Goal: Information Seeking & Learning: Learn about a topic

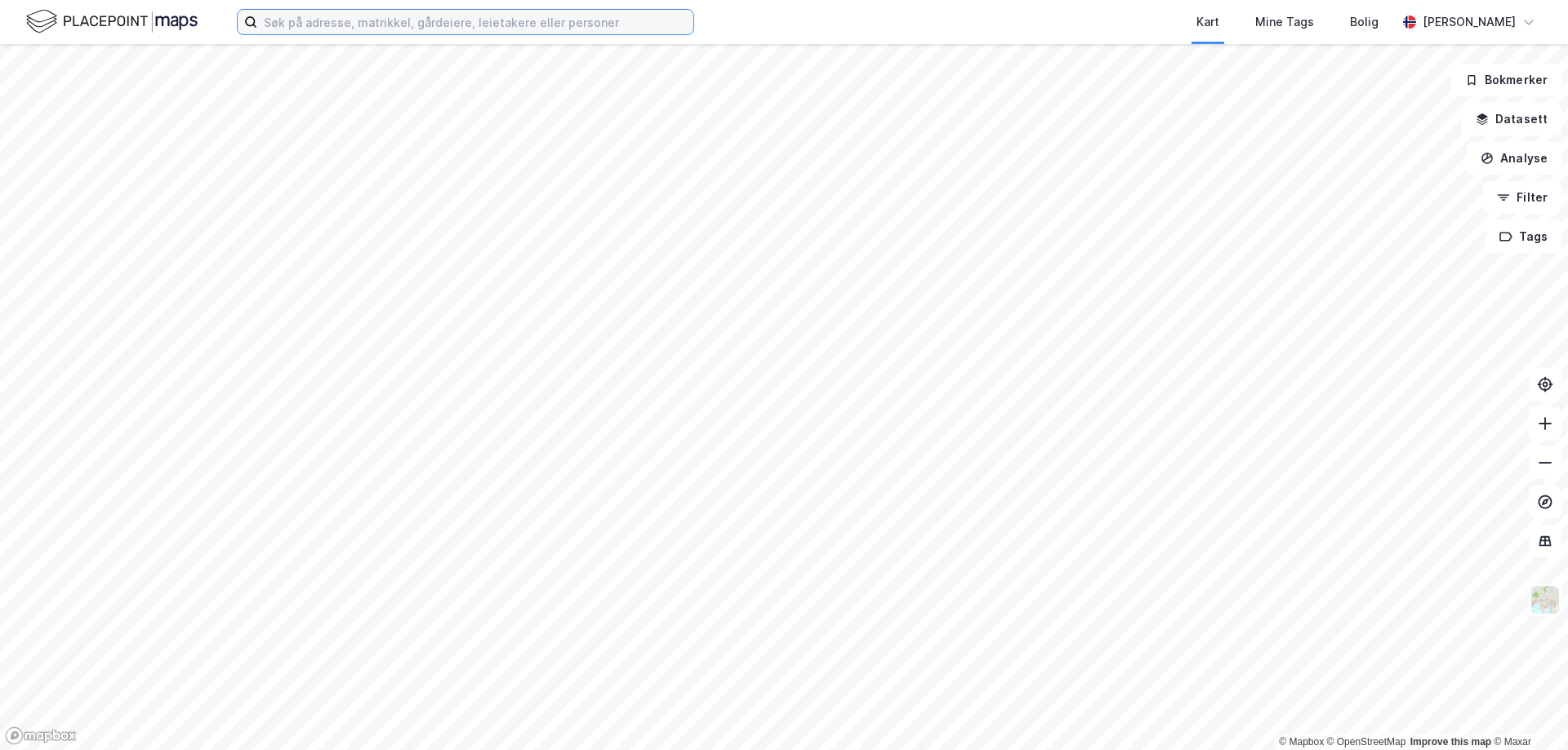
click at [348, 26] on input at bounding box center [476, 22] width 436 height 25
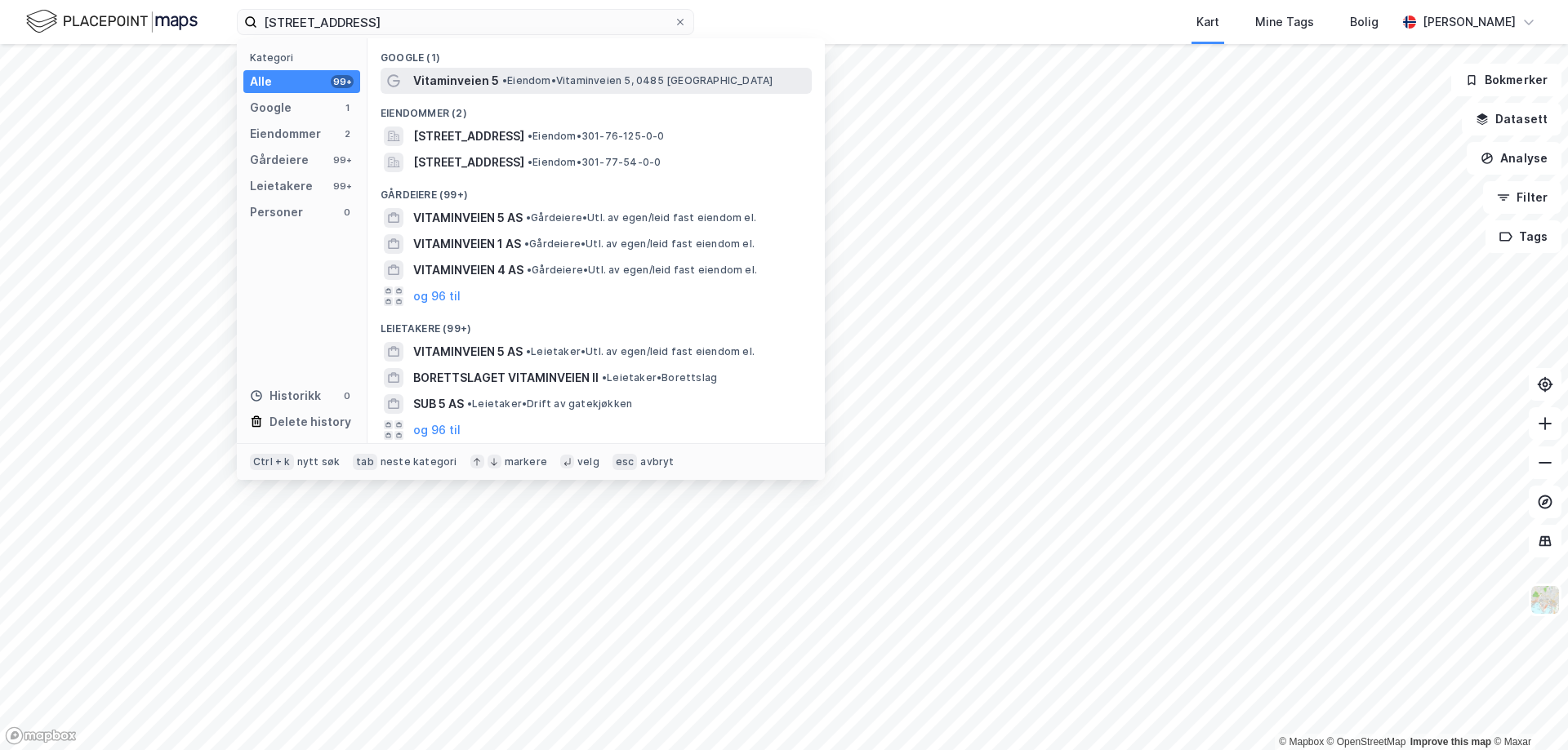
click at [504, 88] on div "Vitaminveien 5 • Eiendom • [STREET_ADDRESS]" at bounding box center [610, 81] width 395 height 19
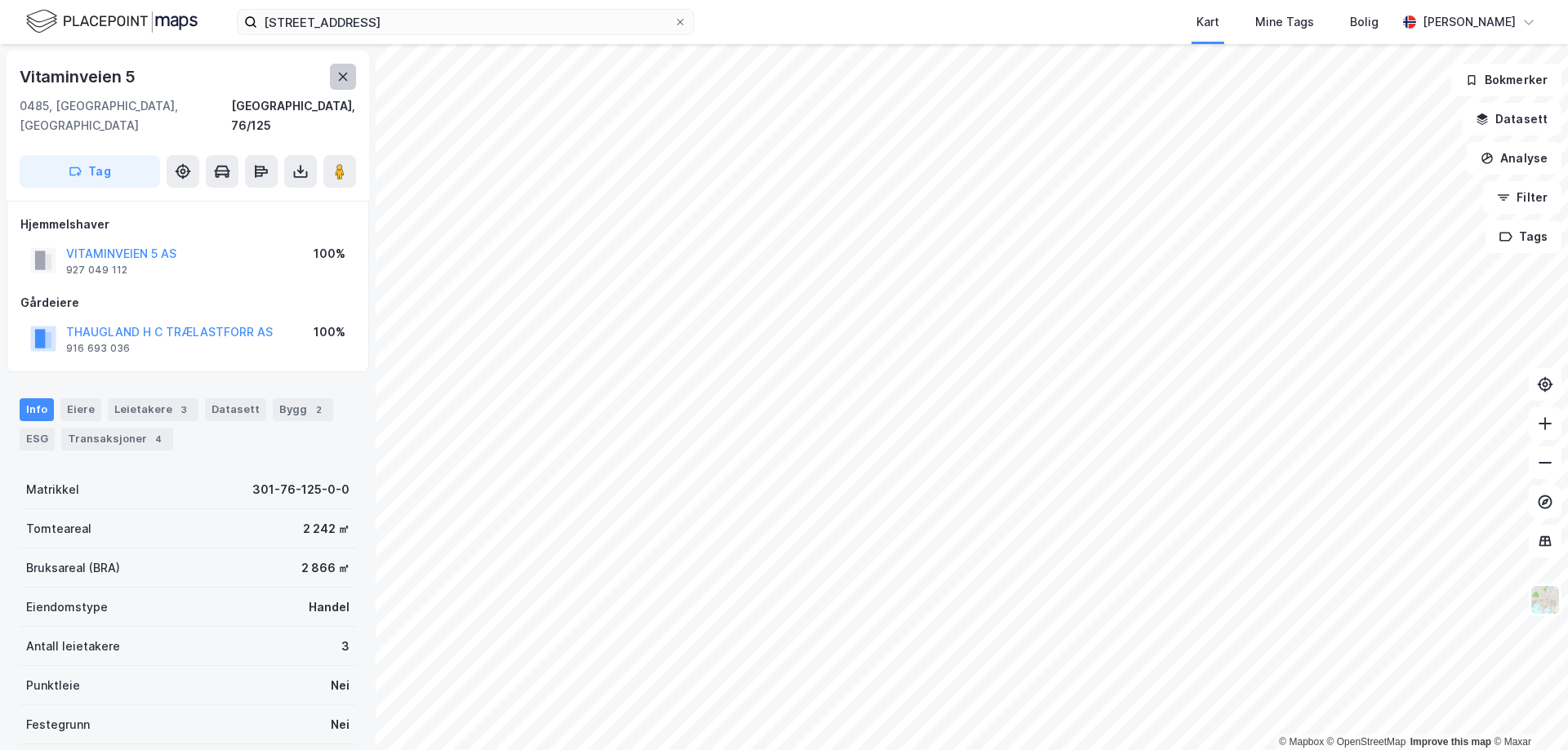
click at [349, 75] on icon at bounding box center [343, 76] width 13 height 13
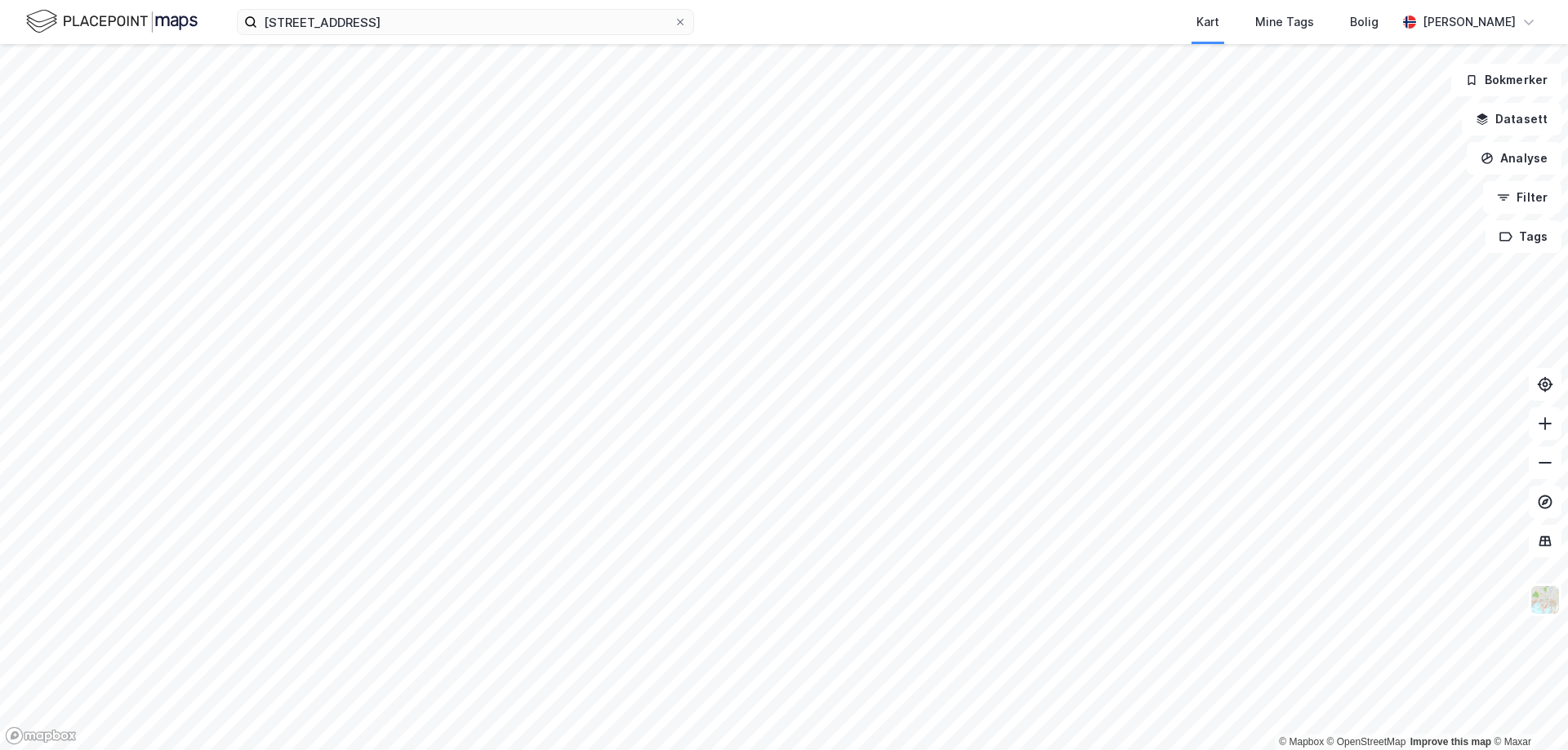
click at [375, 37] on div "vitaminveien 5 Kart Mine Tags Bolig [PERSON_NAME]" at bounding box center [784, 22] width 1568 height 44
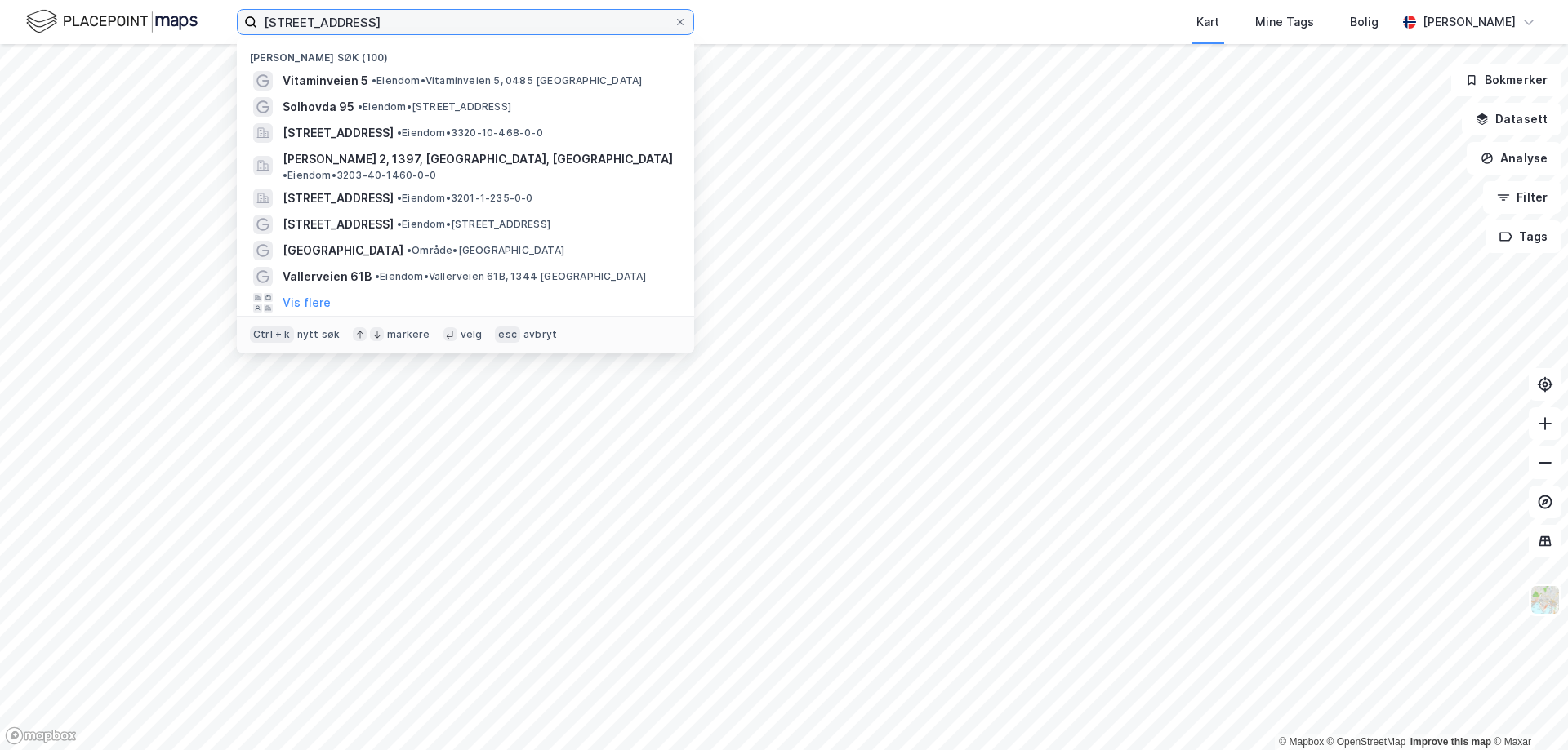
click at [411, 12] on input "[STREET_ADDRESS]" at bounding box center [465, 22] width 416 height 25
click at [409, 12] on input "[STREET_ADDRESS]" at bounding box center [465, 22] width 416 height 25
click at [410, 12] on input "[STREET_ADDRESS]" at bounding box center [465, 22] width 416 height 25
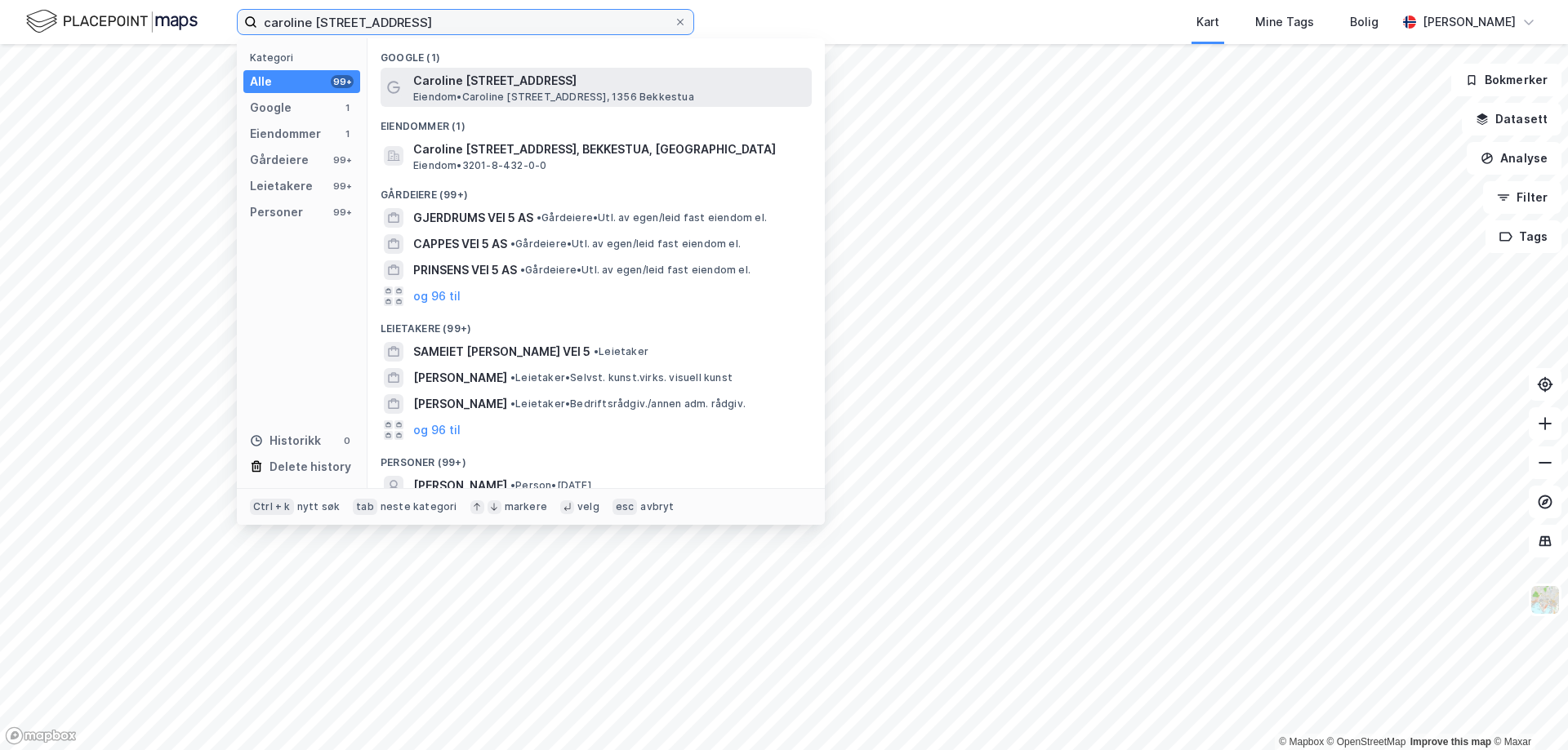
type input "caroline [STREET_ADDRESS]"
click at [495, 86] on span "Caroline [STREET_ADDRESS]" at bounding box center [608, 81] width 392 height 19
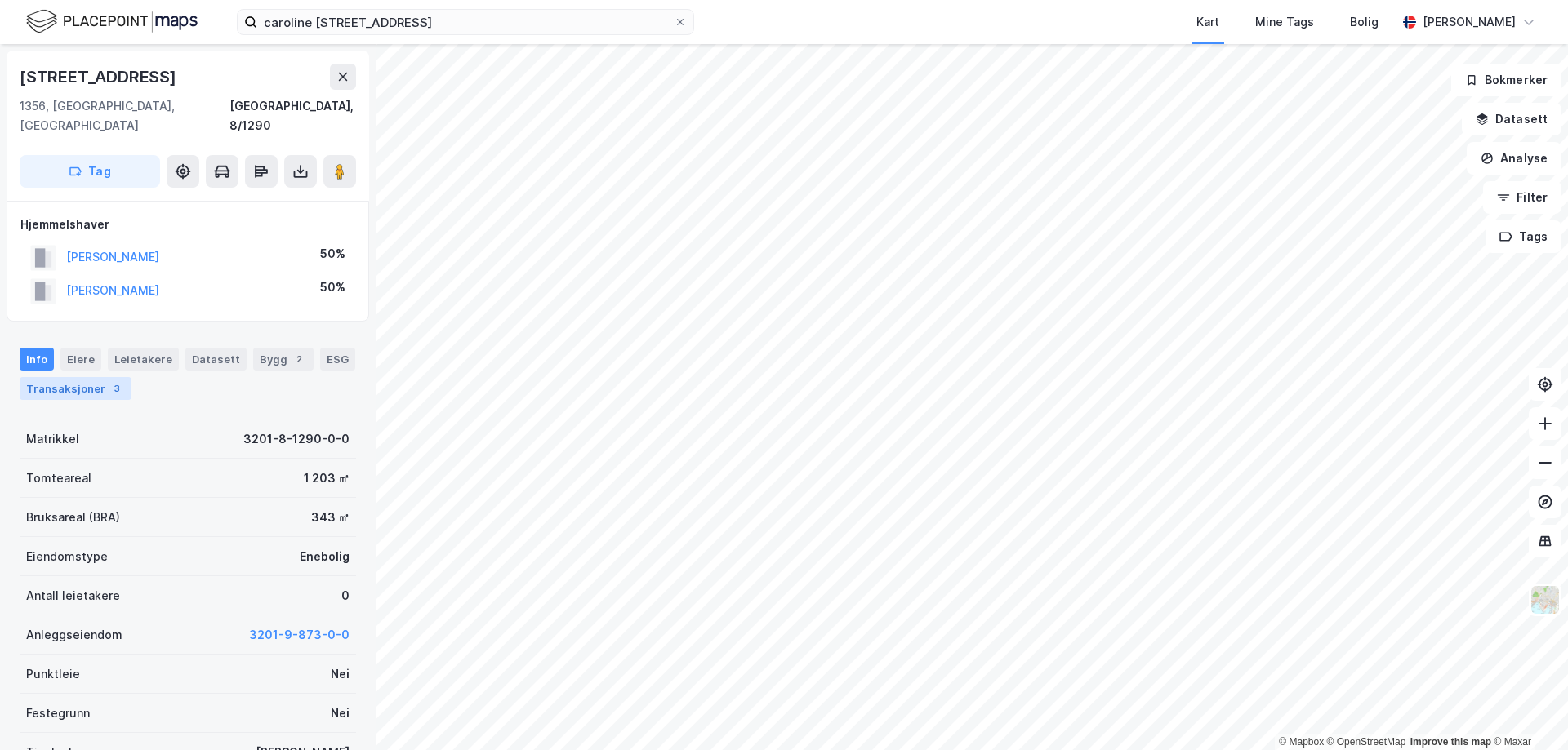
click at [39, 377] on div "Transaksjoner 3" at bounding box center [75, 388] width 112 height 23
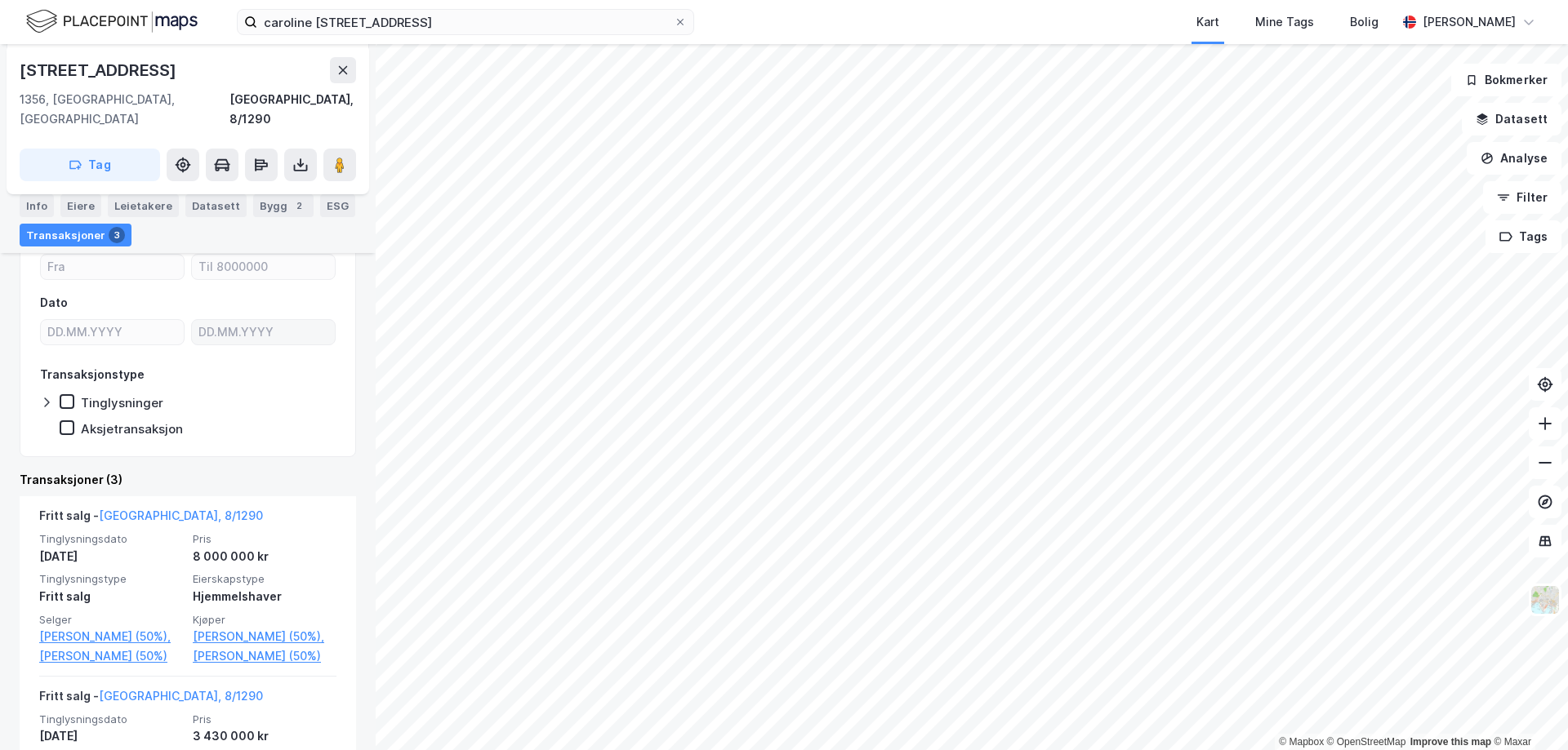
scroll to position [327, 0]
